Goal: Information Seeking & Learning: Understand process/instructions

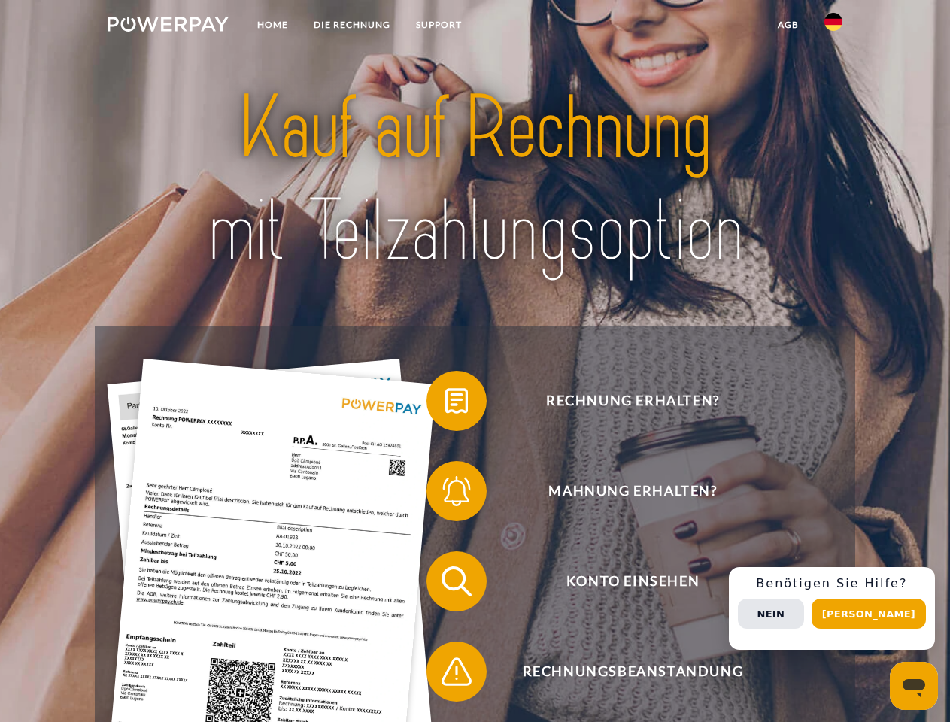
click at [168, 26] on img at bounding box center [168, 24] width 121 height 15
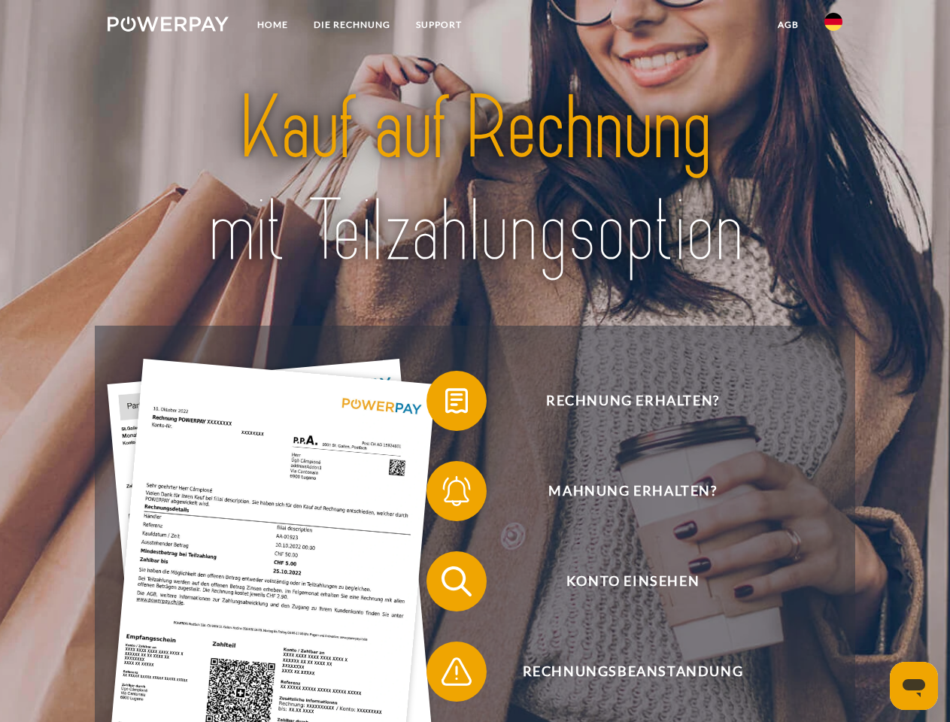
click at [834, 26] on img at bounding box center [833, 22] width 18 height 18
click at [788, 25] on link "agb" at bounding box center [788, 24] width 47 height 27
click at [445, 404] on span at bounding box center [433, 400] width 75 height 75
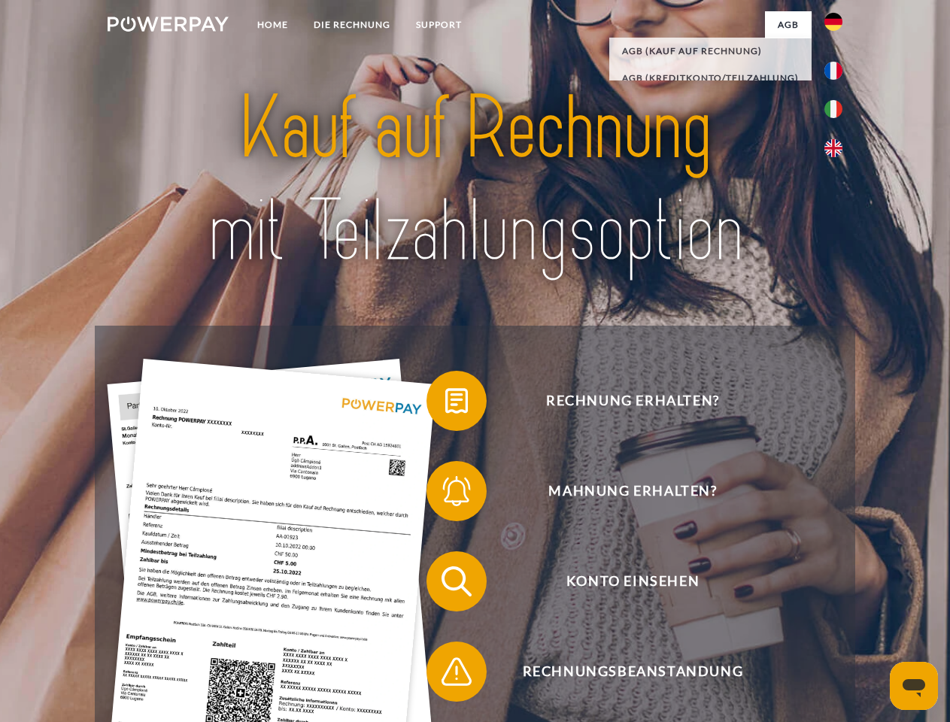
click at [445, 494] on span at bounding box center [433, 491] width 75 height 75
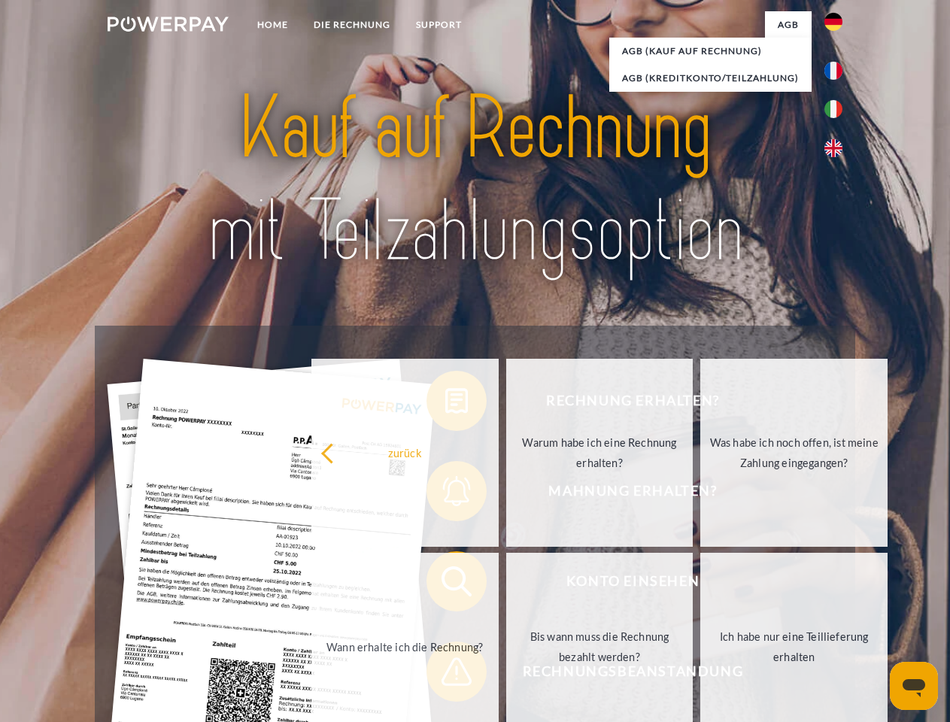
click at [506, 585] on link "Bis wann muss die Rechnung bezahlt werden?" at bounding box center [599, 647] width 187 height 188
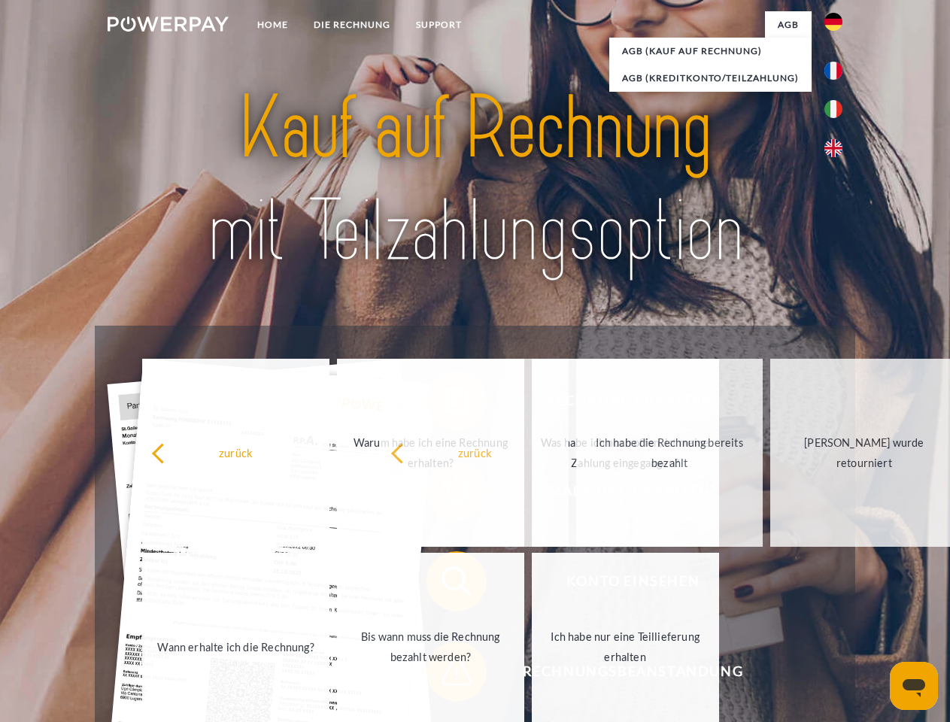
click at [445, 675] on span at bounding box center [433, 671] width 75 height 75
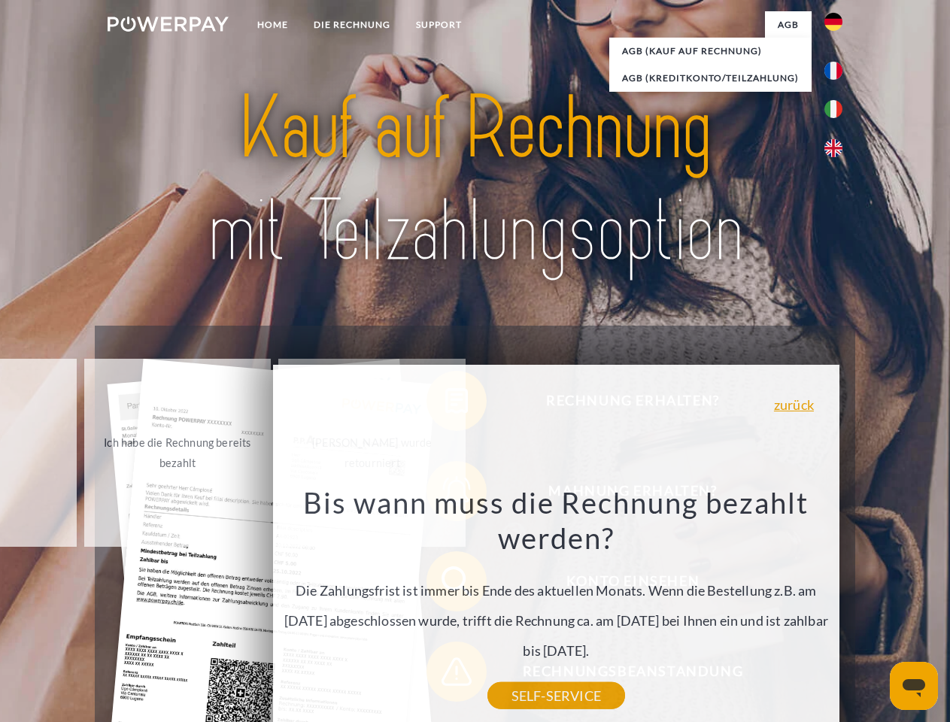
click at [837, 609] on div "Rechnung erhalten? Mahnung erhalten? Konto einsehen" at bounding box center [475, 627] width 760 height 602
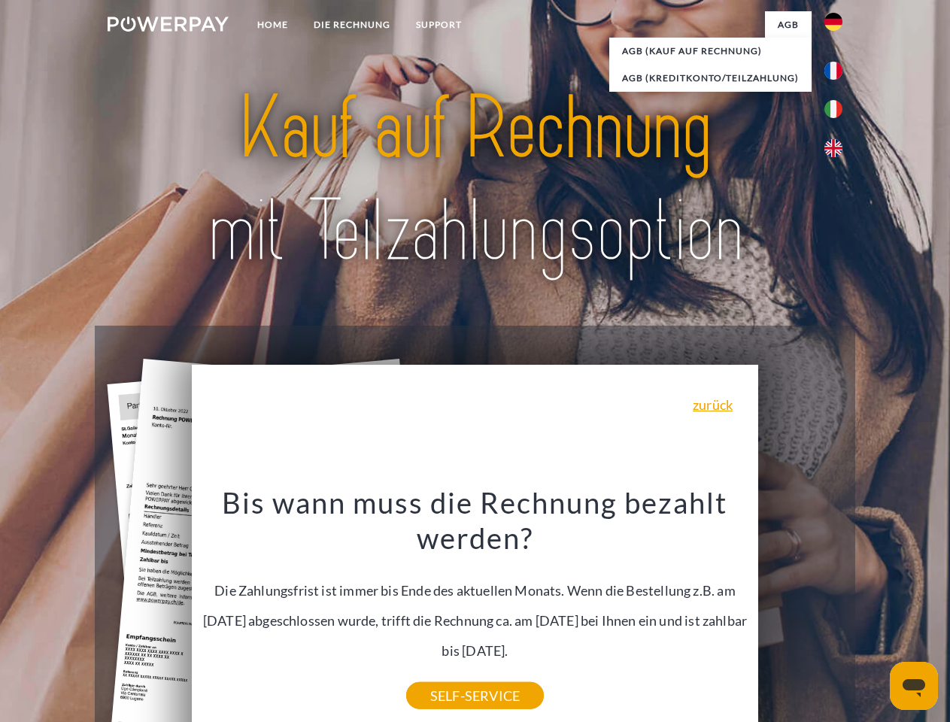
click at [800, 612] on span "Konto einsehen" at bounding box center [632, 581] width 369 height 60
click at [874, 614] on header "Home DIE RECHNUNG SUPPORT" at bounding box center [475, 519] width 950 height 1039
